Goal: Share content: Share content

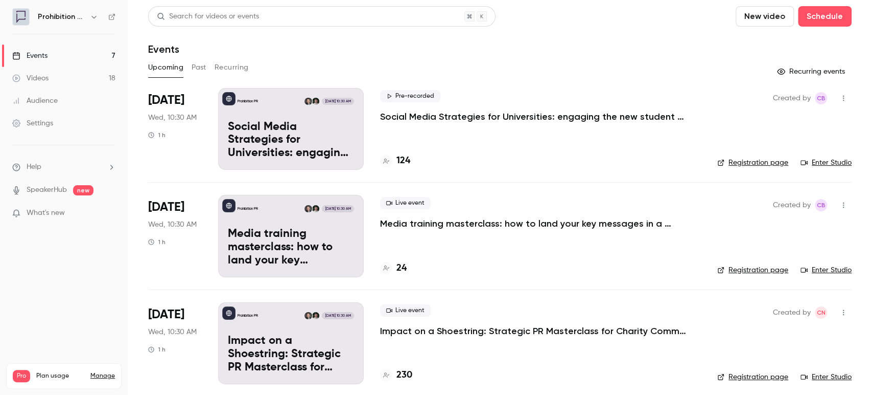
click at [420, 117] on p "Social Media Strategies for Universities: engaging the new student cohort" at bounding box center [533, 116] width 307 height 12
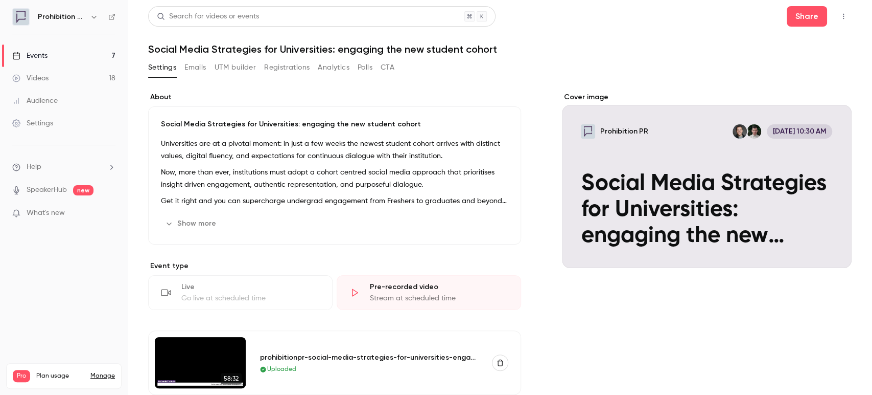
click at [332, 234] on div "Social Media Strategies for Universities: engaging the new student cohort Unive…" at bounding box center [334, 175] width 373 height 138
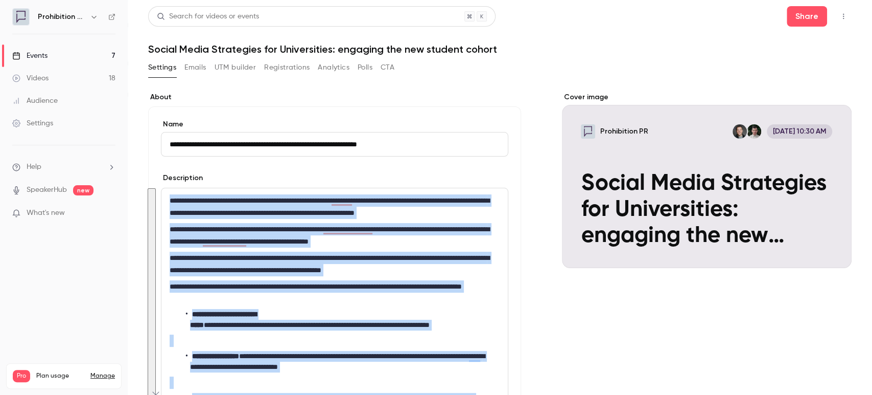
drag, startPoint x: 191, startPoint y: 167, endPoint x: 163, endPoint y: 201, distance: 44.3
click at [163, 201] on section "**********" at bounding box center [334, 383] width 373 height 582
click at [836, 21] on button "button" at bounding box center [844, 16] width 16 height 16
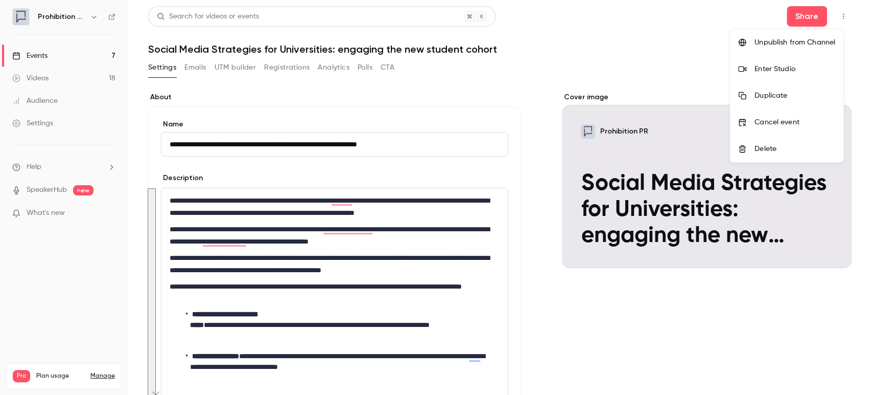
click at [462, 70] on div at bounding box center [436, 197] width 872 height 395
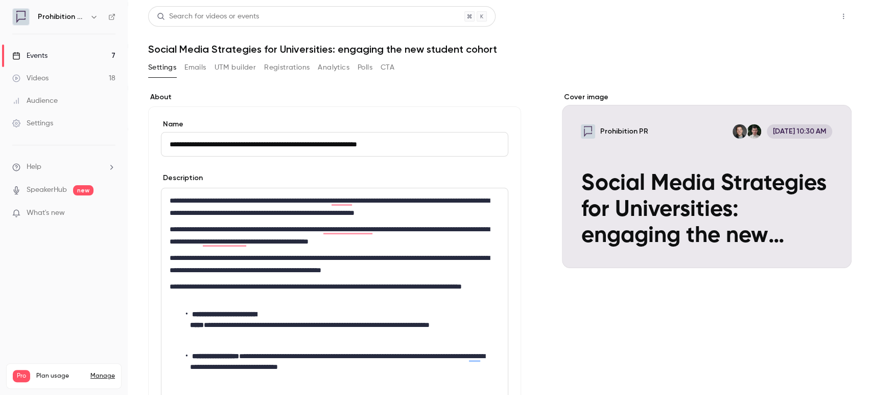
click at [790, 23] on button "Share" at bounding box center [807, 16] width 40 height 20
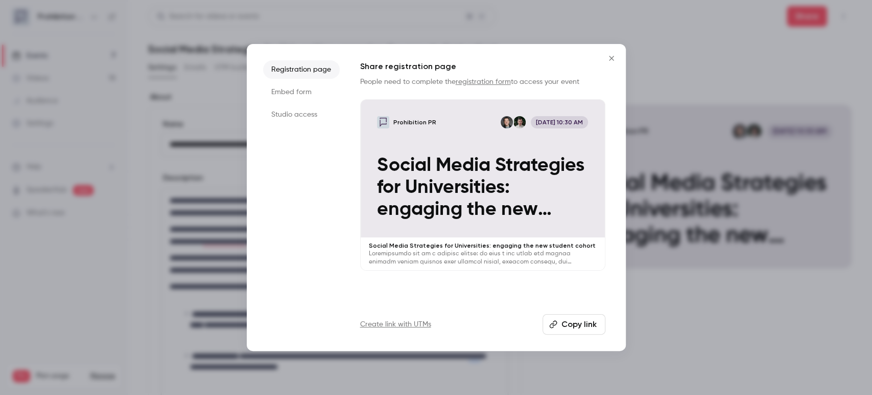
click at [586, 333] on button "Copy link" at bounding box center [574, 324] width 63 height 20
